Goal: Understand process/instructions

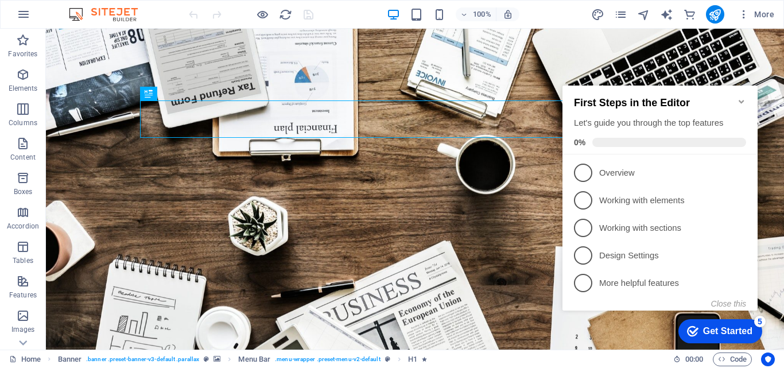
click at [743, 97] on icon "Minimize checklist" at bounding box center [741, 101] width 9 height 9
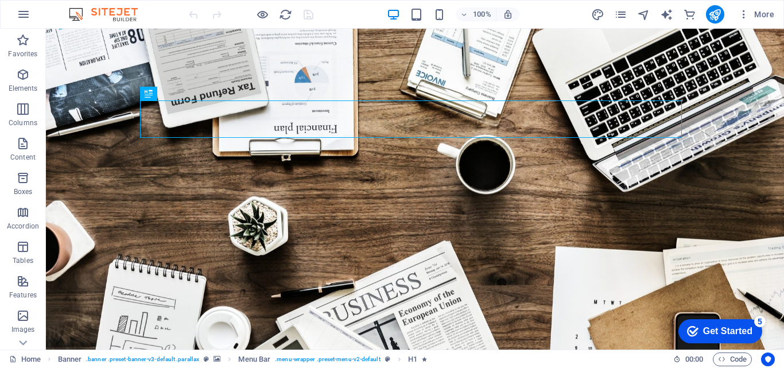
click at [732, 332] on div "Get Started" at bounding box center [727, 331] width 49 height 10
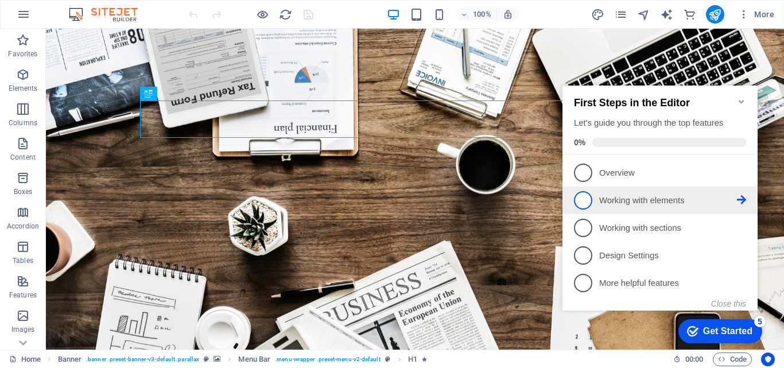
click at [583, 197] on span "2" at bounding box center [583, 200] width 18 height 18
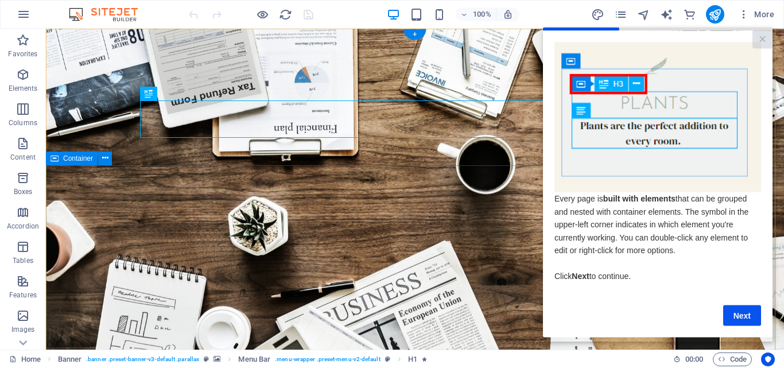
click at [506, 351] on div "Home Banner . banner .preset-banner-v3-default .parallax Menu Bar . menu-wrappe…" at bounding box center [392, 359] width 784 height 18
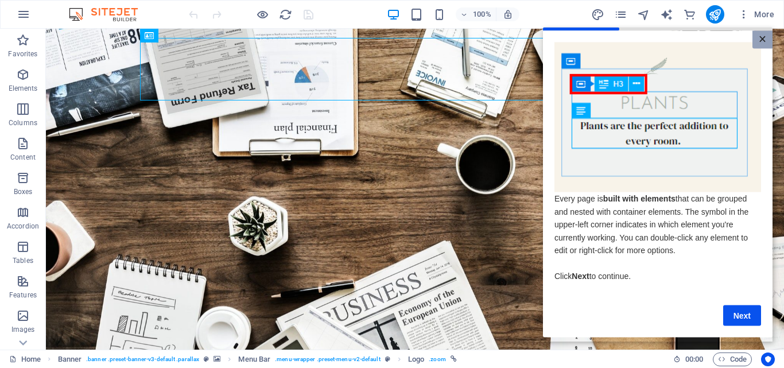
click at [763, 37] on link "×" at bounding box center [763, 39] width 20 height 18
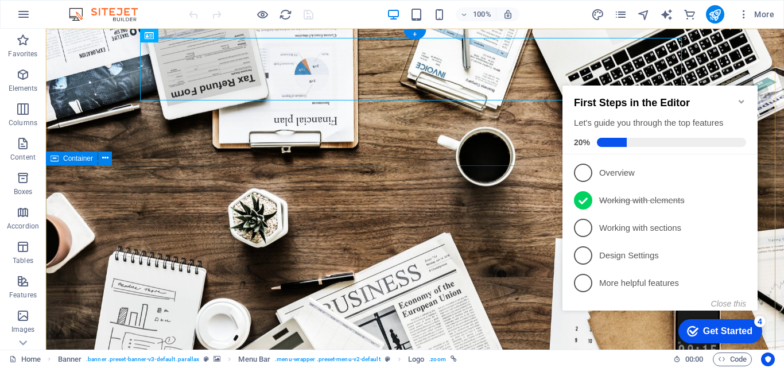
scroll to position [57, 0]
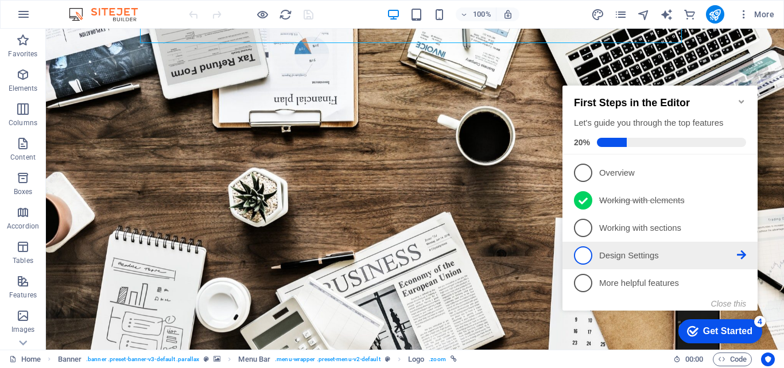
click at [581, 255] on span "4" at bounding box center [583, 255] width 18 height 18
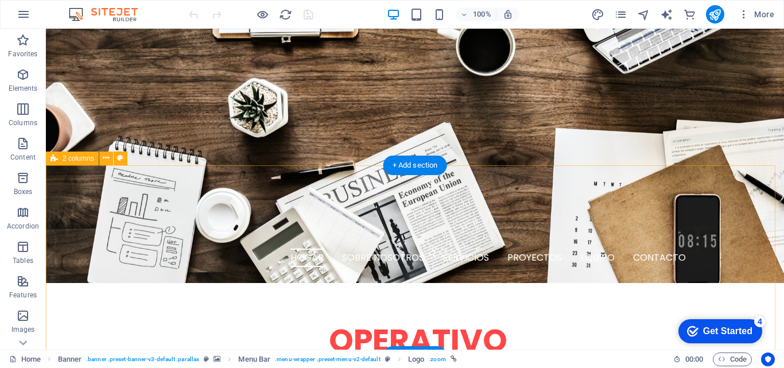
scroll to position [287, 0]
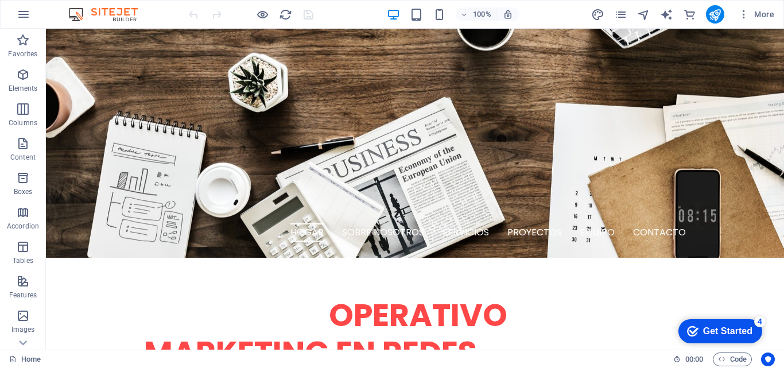
click at [703, 328] on div "Get Started" at bounding box center [727, 331] width 49 height 10
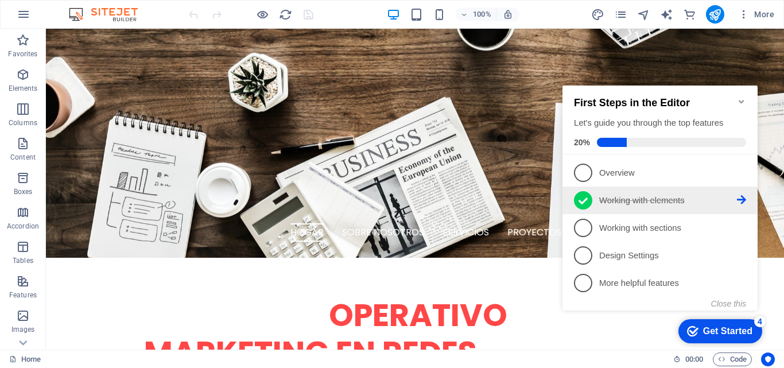
click at [587, 203] on icon at bounding box center [583, 200] width 9 height 17
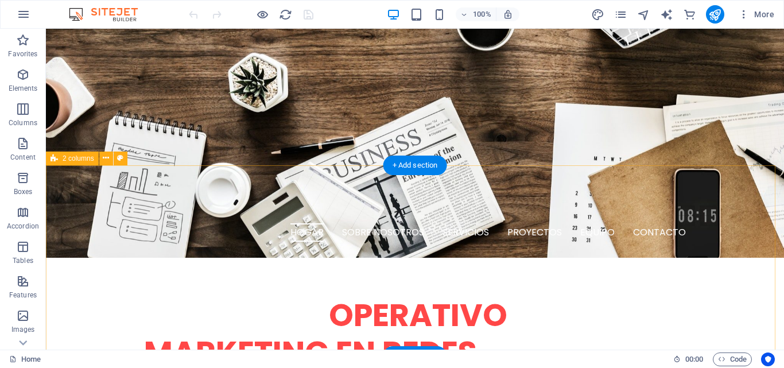
scroll to position [0, 0]
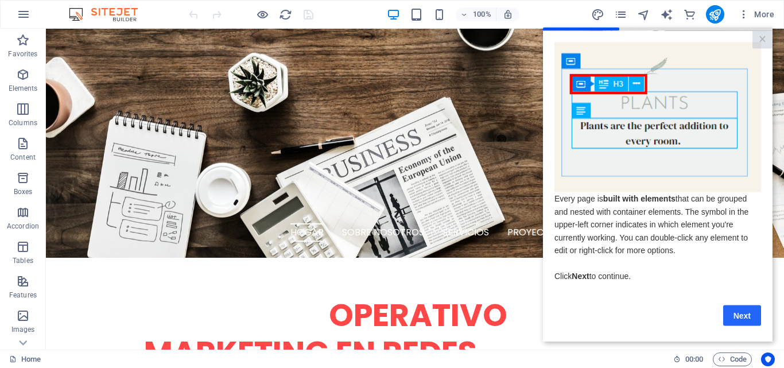
click at [757, 325] on link "Next" at bounding box center [742, 315] width 38 height 21
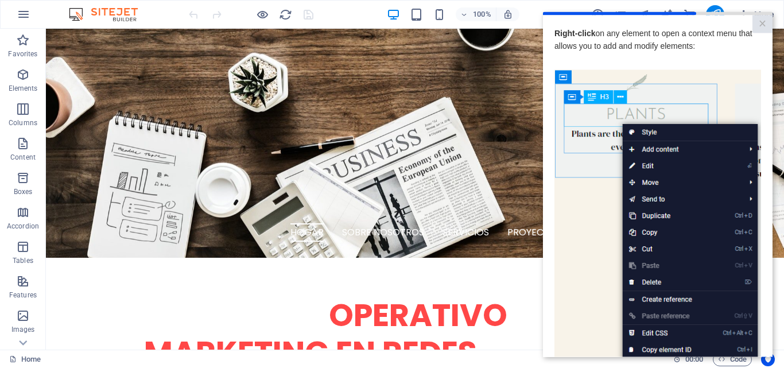
click at [580, 201] on img at bounding box center [657, 231] width 207 height 325
click at [603, 205] on img at bounding box center [657, 231] width 207 height 325
click at [648, 226] on img at bounding box center [657, 231] width 207 height 325
click at [758, 27] on link "×" at bounding box center [763, 24] width 20 height 18
